Goal: Task Accomplishment & Management: Use online tool/utility

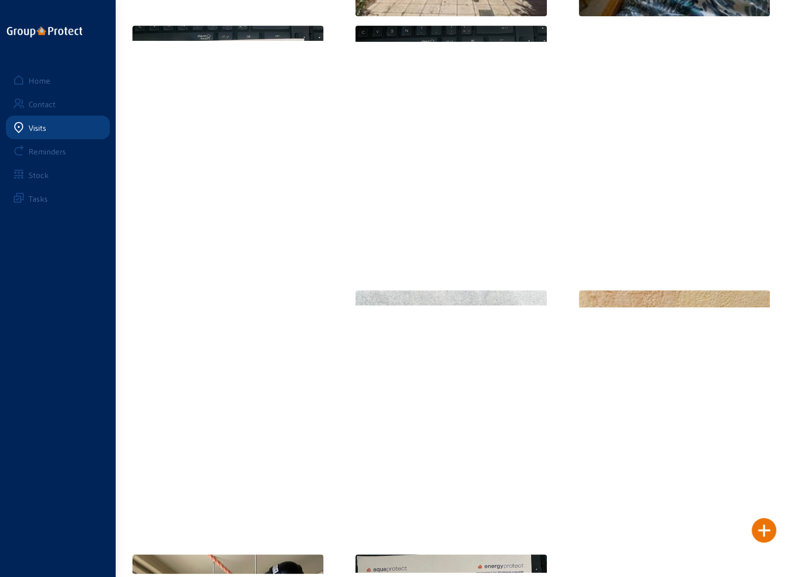
scroll to position [304, 0]
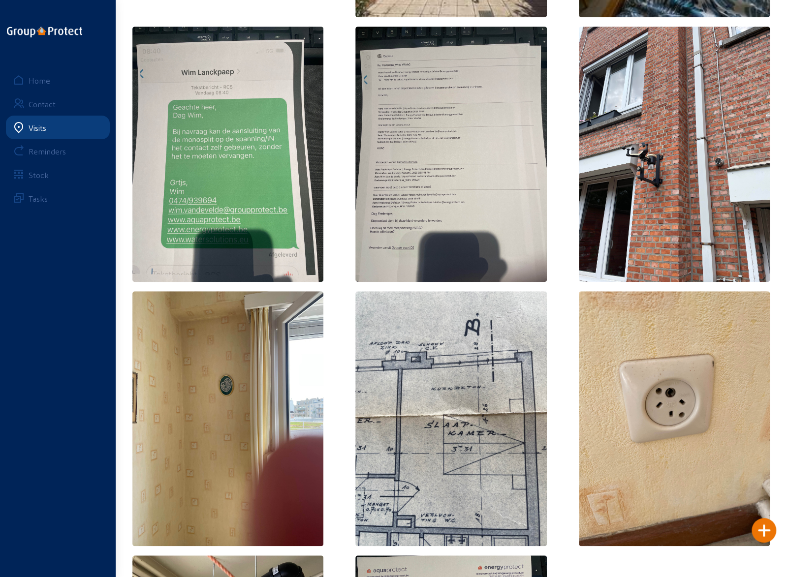
click at [36, 128] on div "Visits" at bounding box center [38, 127] width 18 height 9
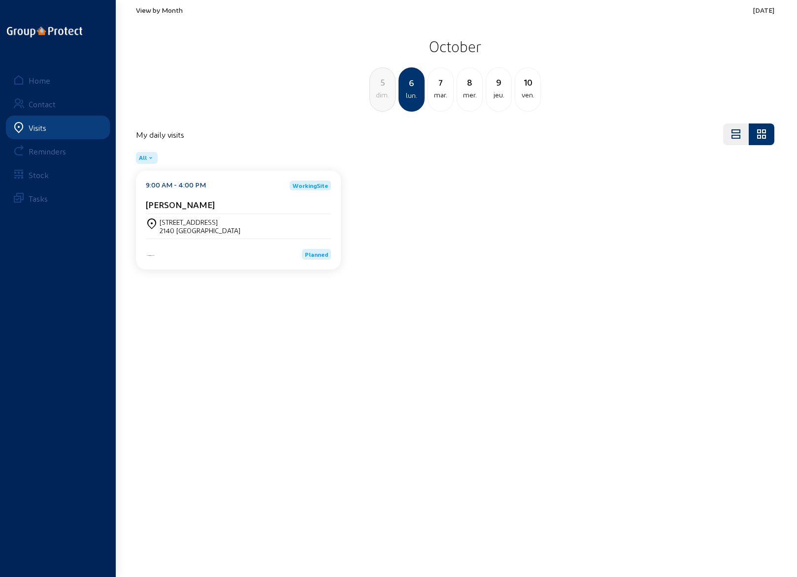
click at [210, 217] on div "[STREET_ADDRESS]" at bounding box center [238, 226] width 185 height 25
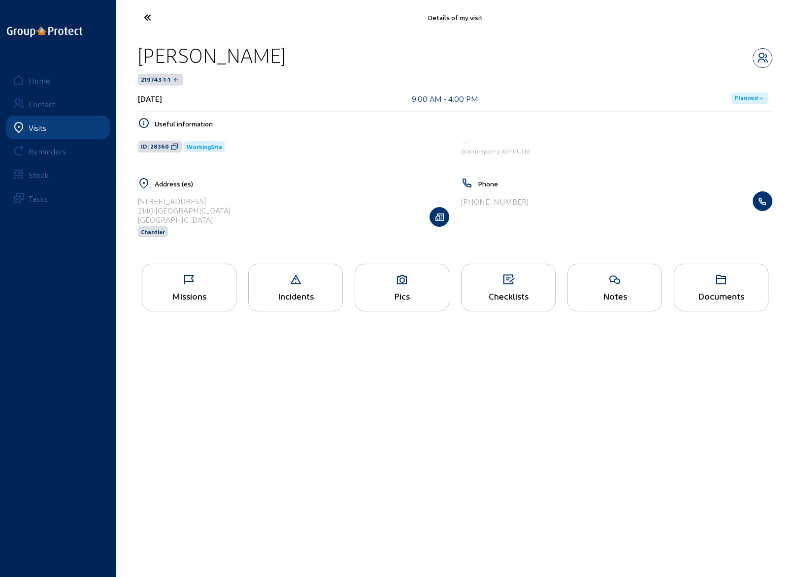
click at [748, 99] on span "Planned" at bounding box center [745, 99] width 23 height 8
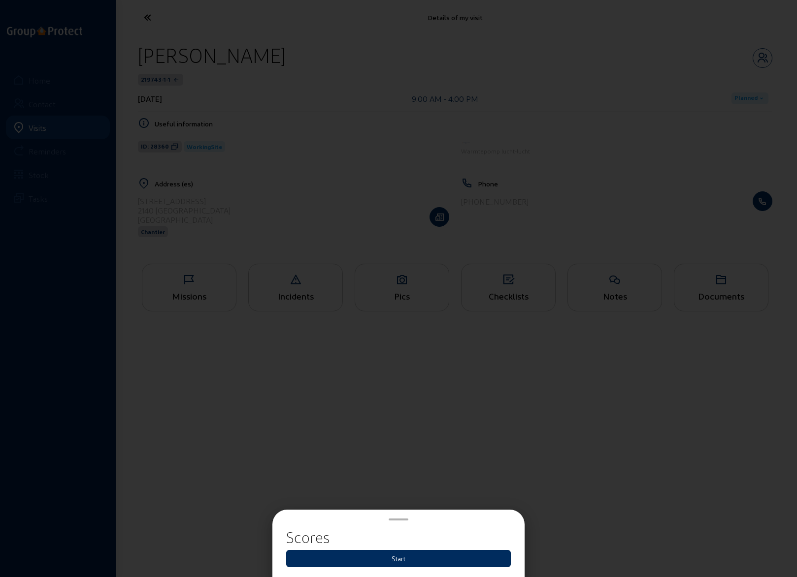
click at [417, 561] on button "Start" at bounding box center [398, 558] width 224 height 17
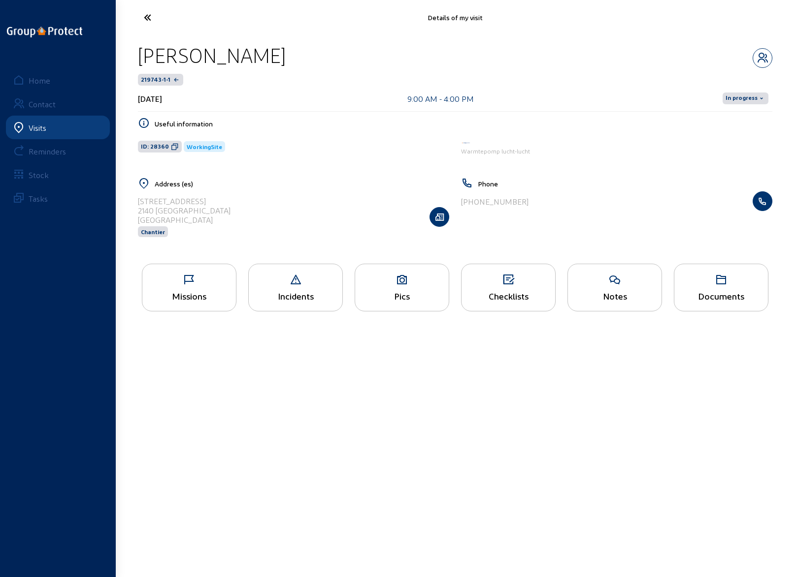
click at [145, 19] on icon at bounding box center [184, 17] width 91 height 17
